Goal: Information Seeking & Learning: Find specific fact

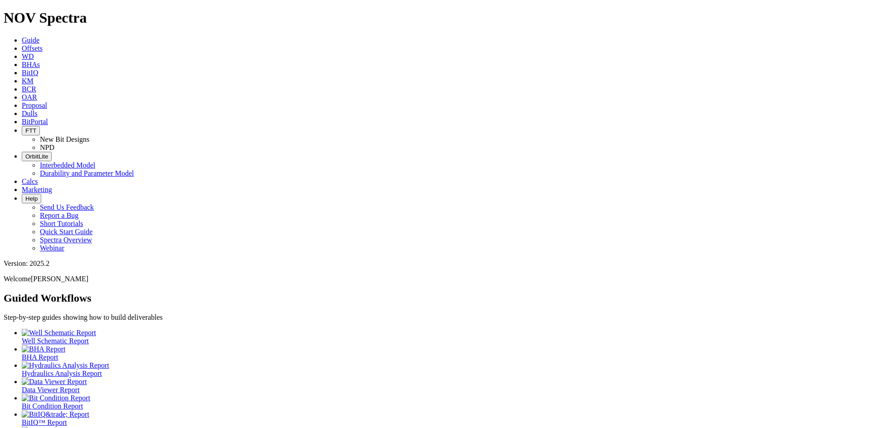
click at [34, 77] on span "KM" at bounding box center [28, 81] width 12 height 8
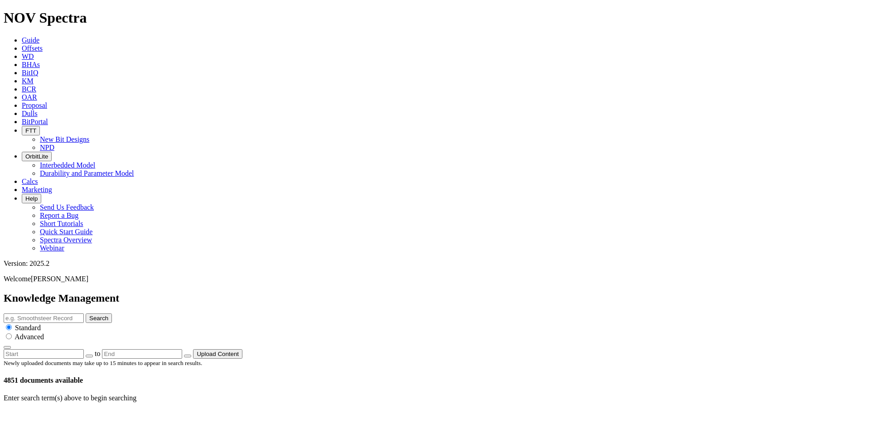
click at [84, 314] on input "text" at bounding box center [44, 319] width 80 height 10
type input "DLR"
click at [112, 314] on button "Search" at bounding box center [99, 319] width 26 height 10
click at [33, 414] on link at bounding box center [33, 418] width 0 height 8
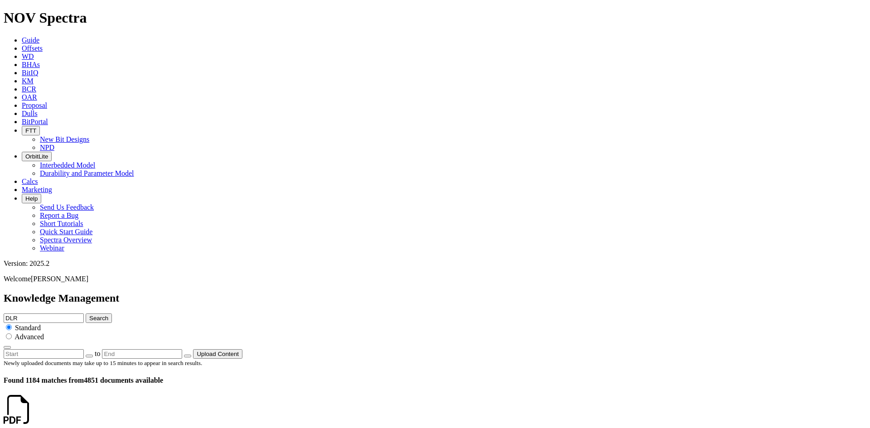
scroll to position [0, 0]
click at [84, 314] on input "DLR" at bounding box center [44, 319] width 80 height 10
type input "DLR stuck pipe"
click at [86, 314] on button "Search" at bounding box center [99, 319] width 26 height 10
